Goal: Information Seeking & Learning: Learn about a topic

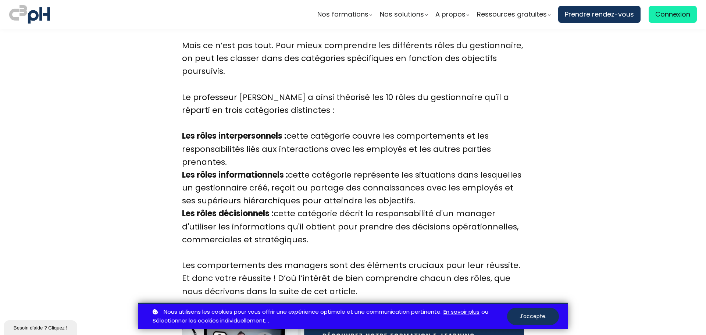
scroll to position [846, 0]
